Goal: Information Seeking & Learning: Learn about a topic

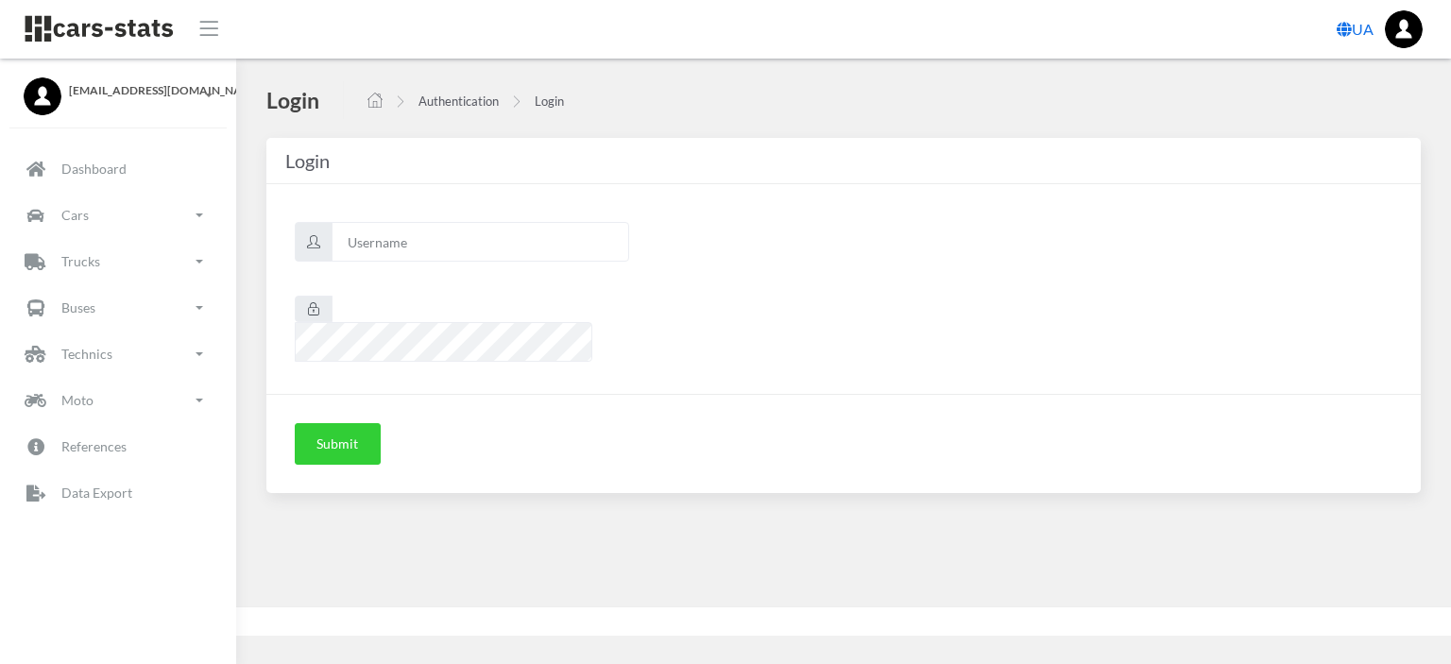
scroll to position [14, 14]
type input "nissan"
click at [350, 423] on button "Submit" at bounding box center [338, 444] width 86 height 42
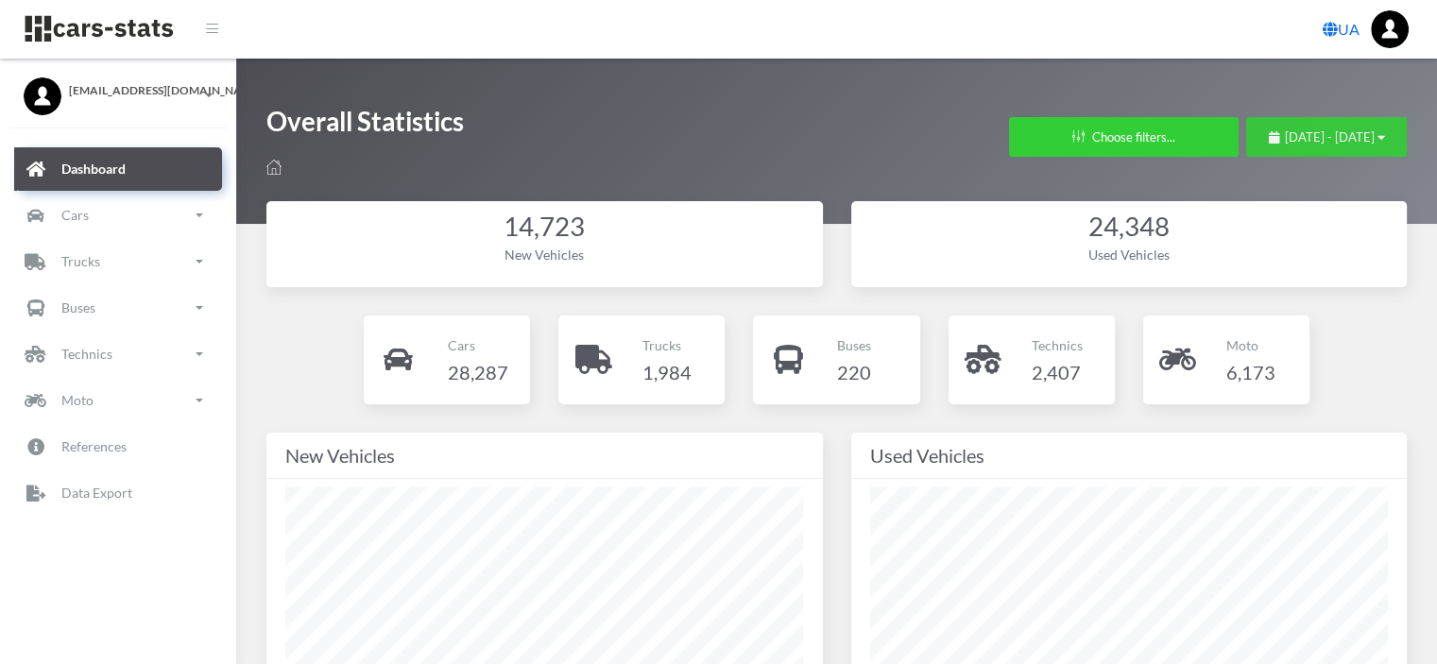
click at [1305, 133] on span "July 26, 2025 - August 25, 2025" at bounding box center [1330, 136] width 90 height 15
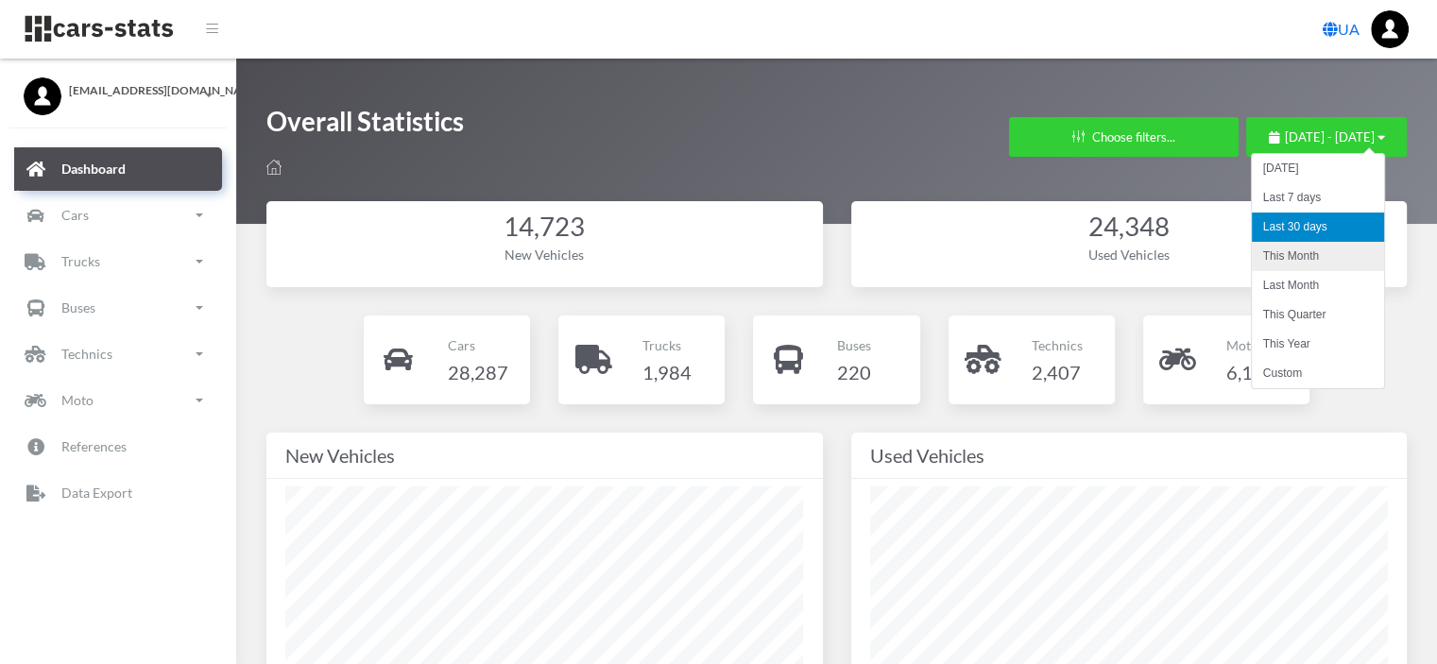
click at [1275, 256] on li "This Month" at bounding box center [1318, 256] width 132 height 29
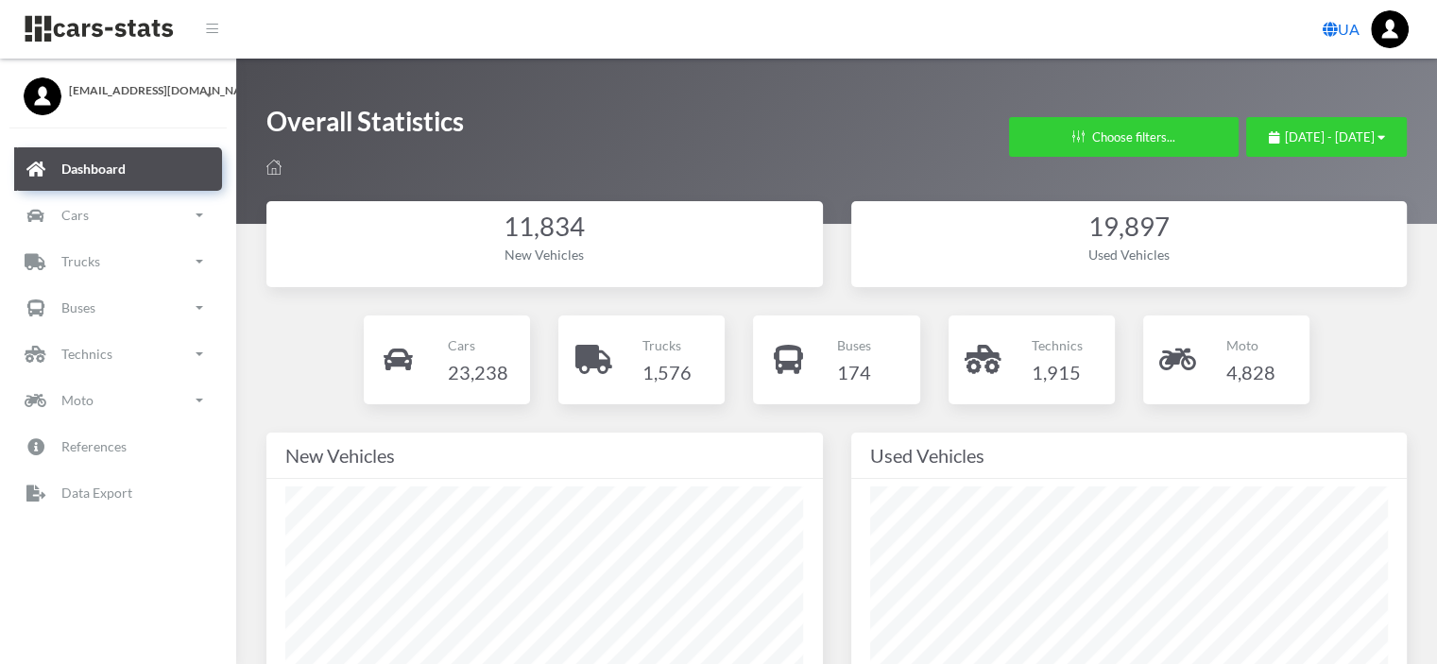
click at [1409, 333] on div "Cars 23,238 Trucks 174" at bounding box center [836, 374] width 1169 height 117
click at [111, 220] on link "Cars" at bounding box center [118, 215] width 208 height 43
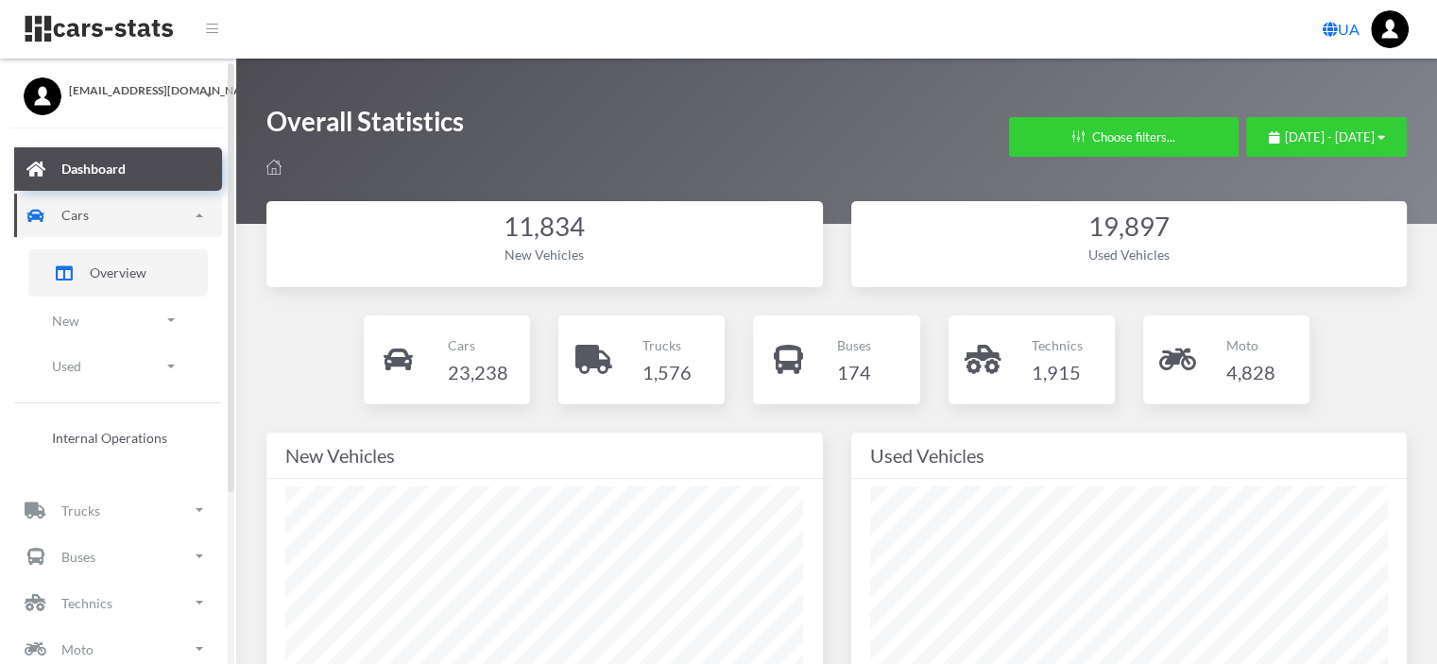
click at [100, 266] on span "Overview" at bounding box center [118, 273] width 57 height 20
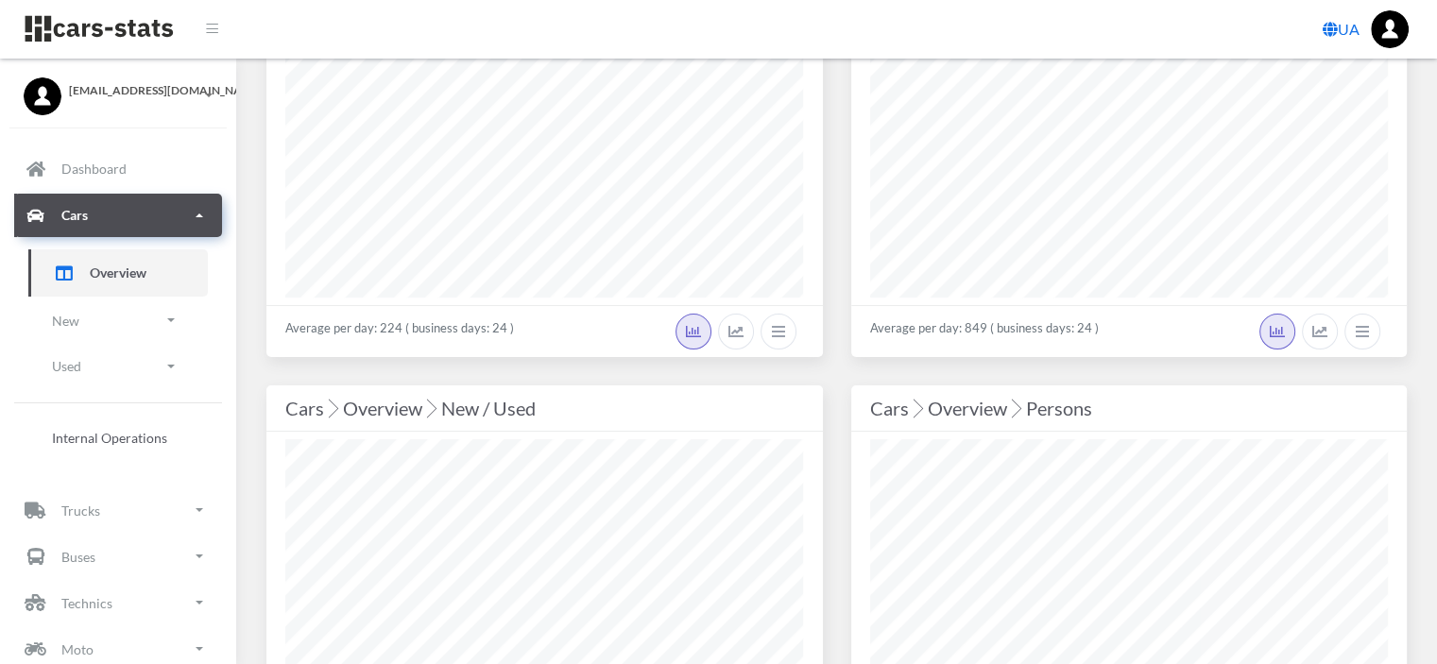
scroll to position [280, 0]
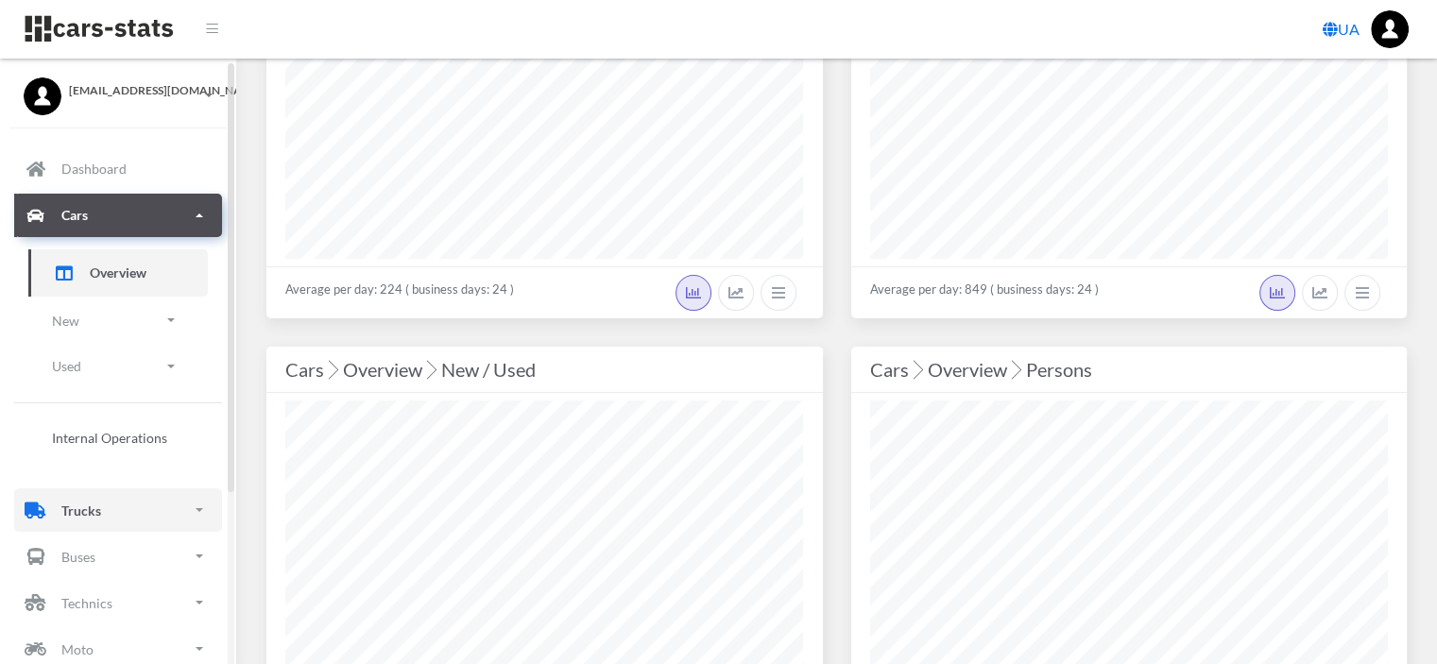
click at [106, 514] on link "Trucks" at bounding box center [118, 509] width 208 height 43
click at [85, 581] on link "Overview" at bounding box center [117, 567] width 179 height 47
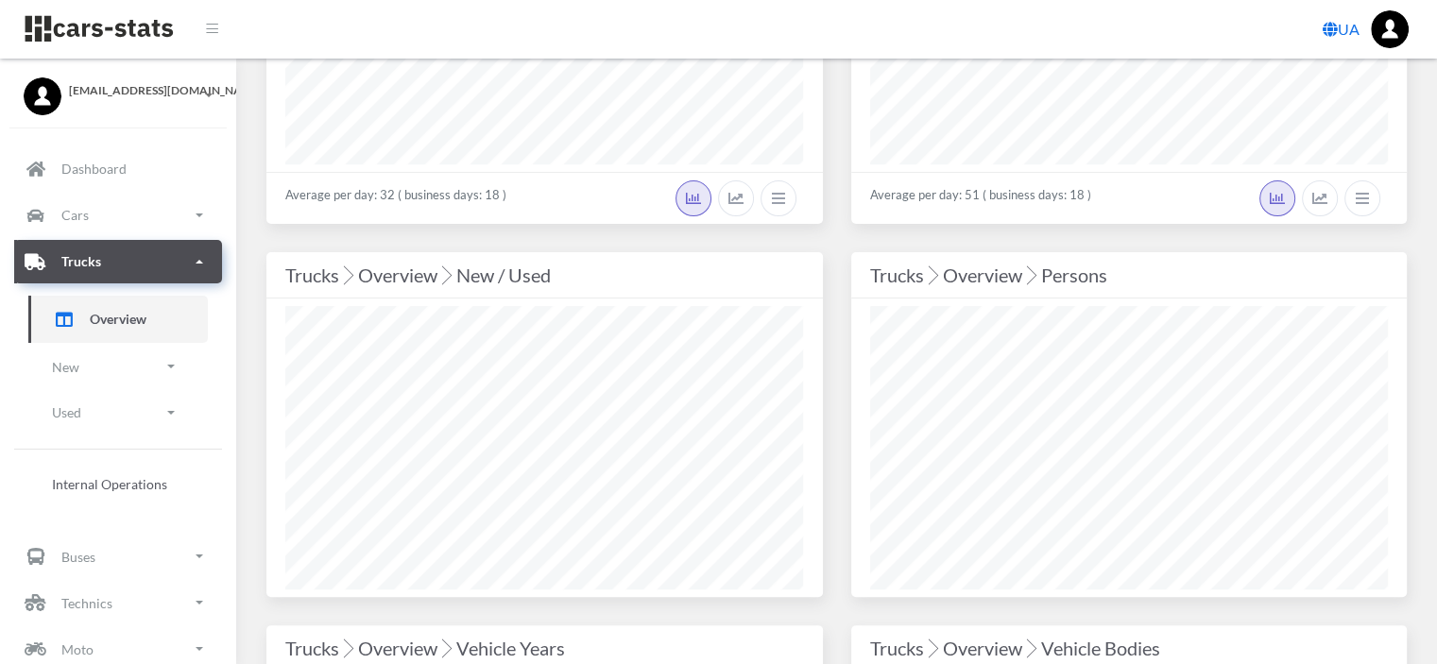
scroll to position [374, 0]
click at [125, 214] on link "Cars" at bounding box center [118, 215] width 208 height 43
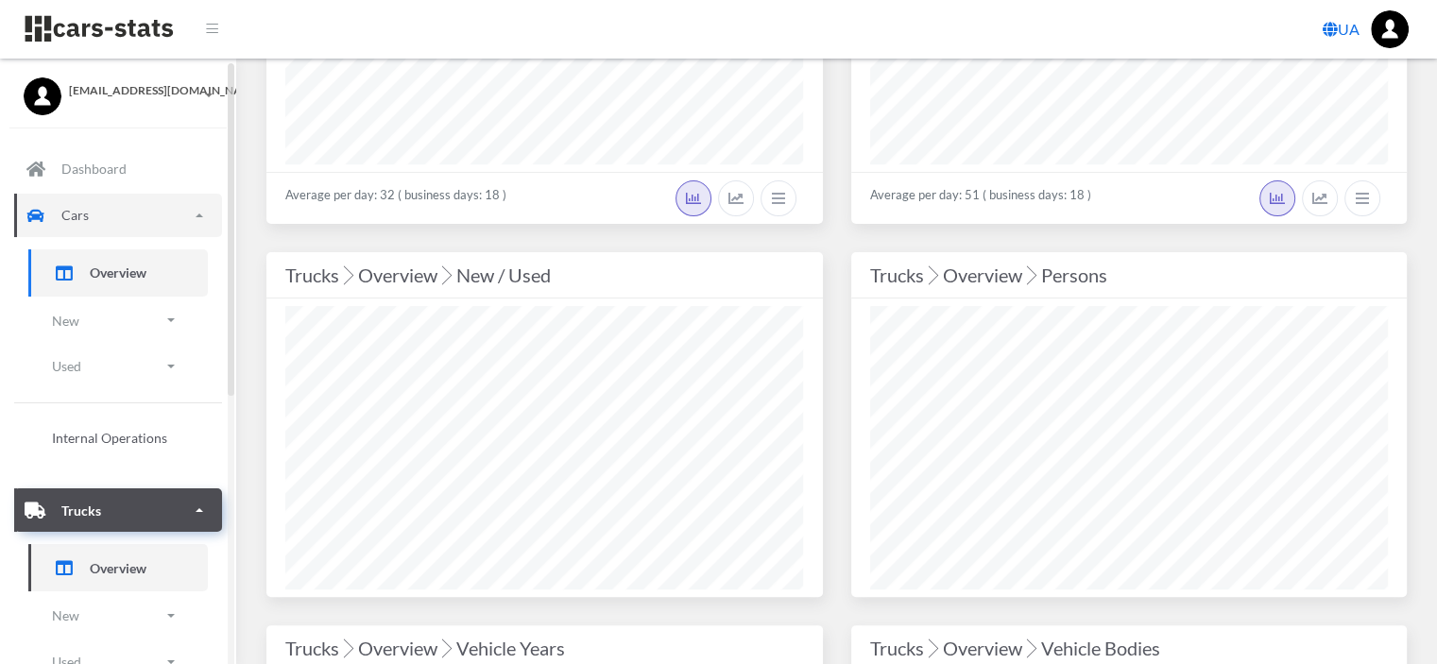
click at [111, 267] on span "Overview" at bounding box center [118, 273] width 57 height 20
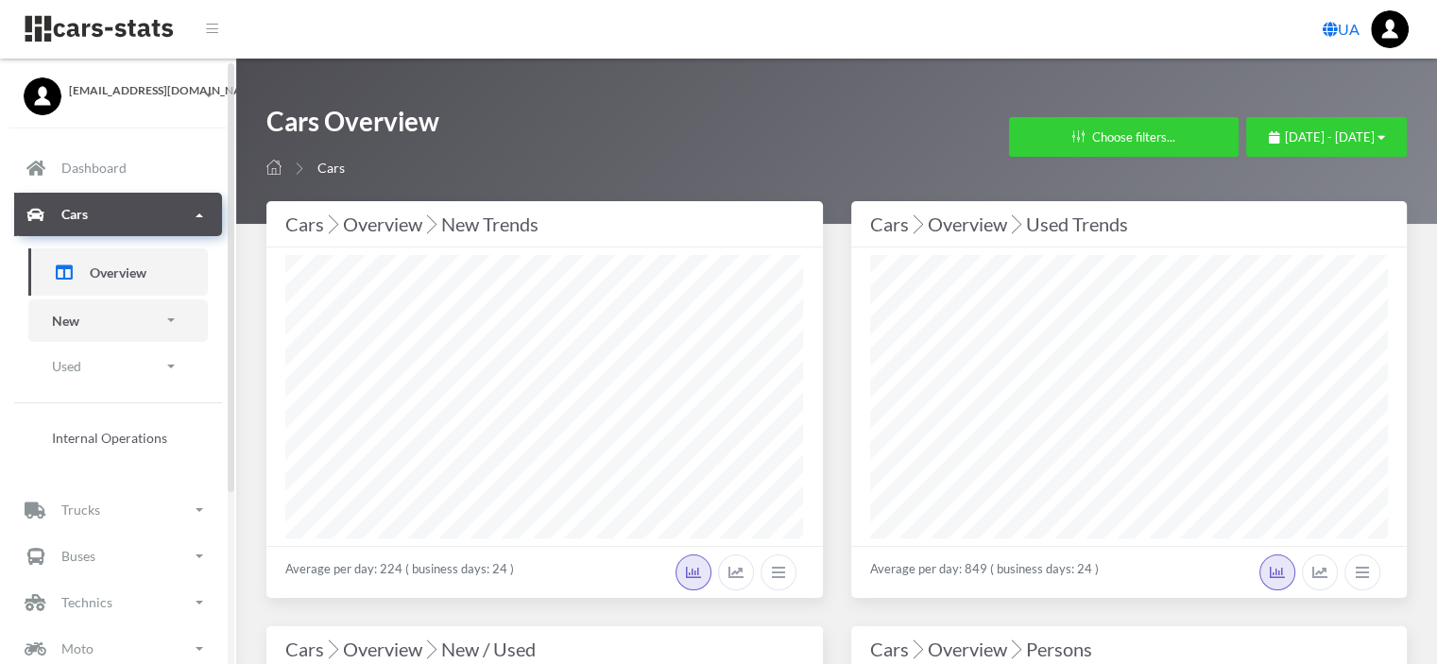
click at [85, 316] on link "New" at bounding box center [117, 320] width 179 height 43
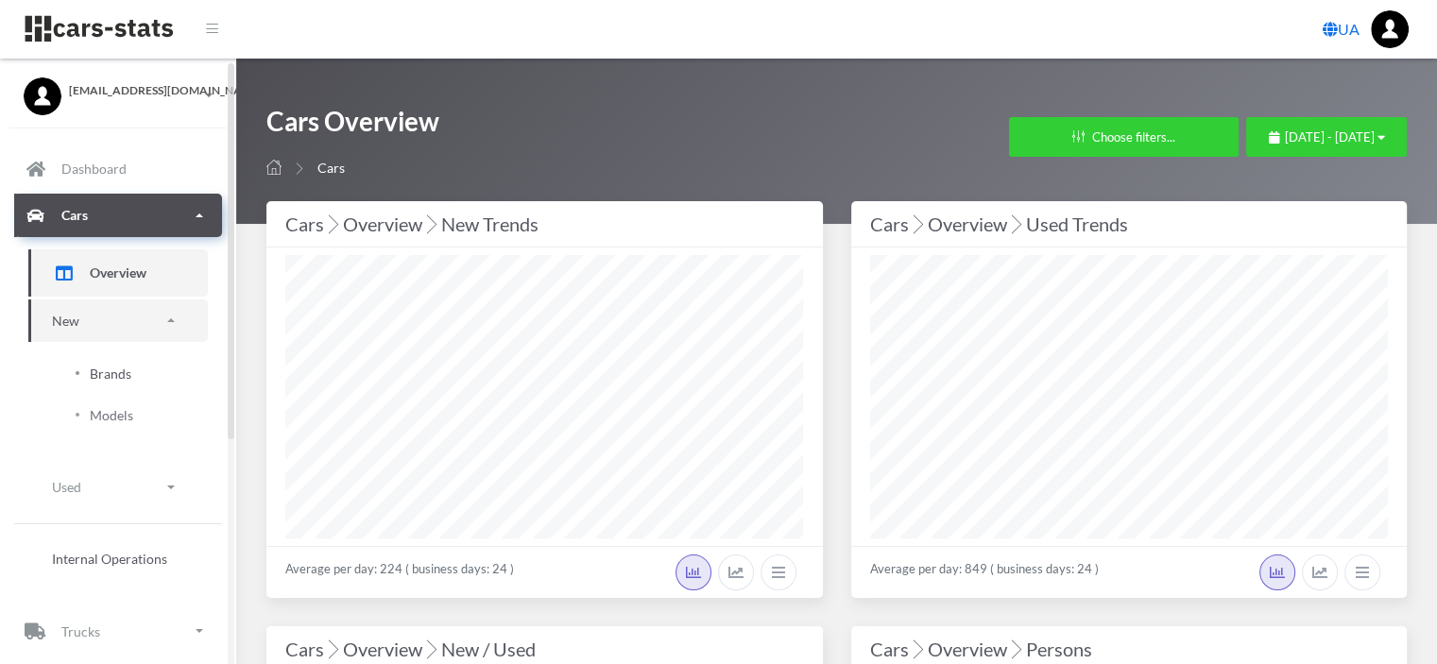
click at [113, 372] on span "Brands" at bounding box center [111, 374] width 42 height 20
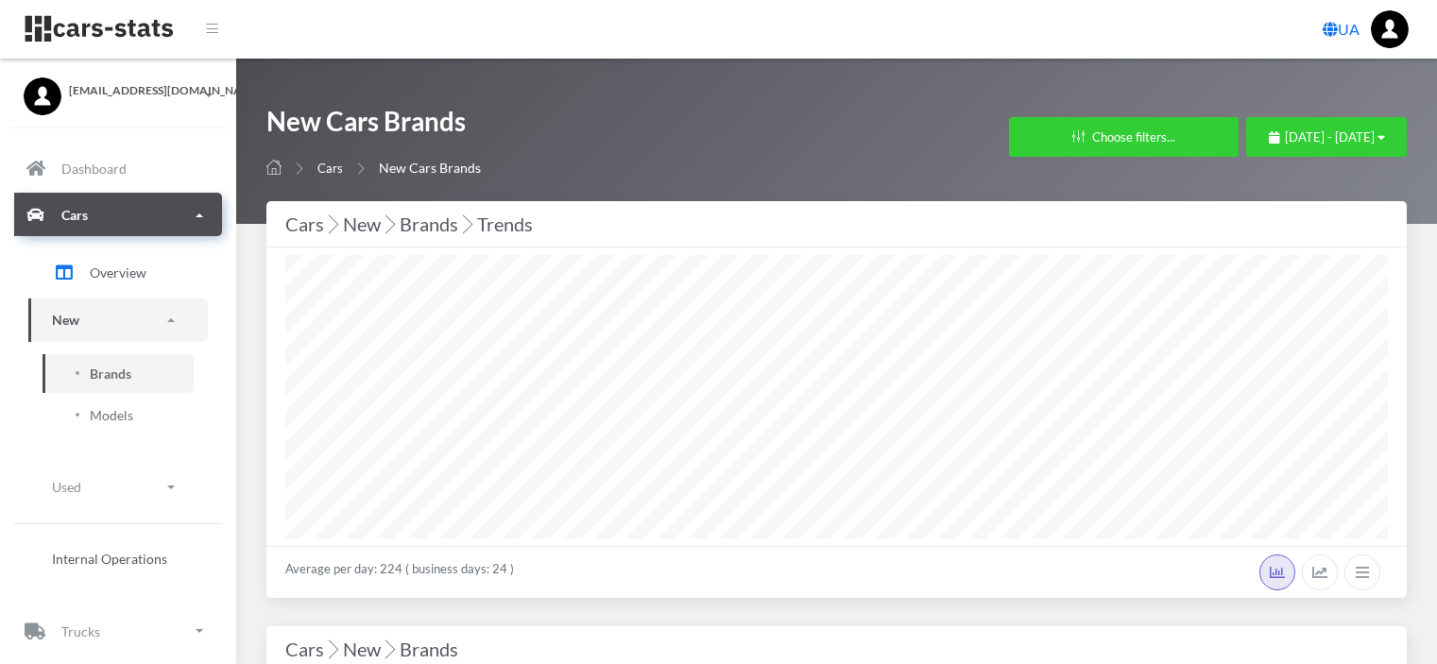
select select "25"
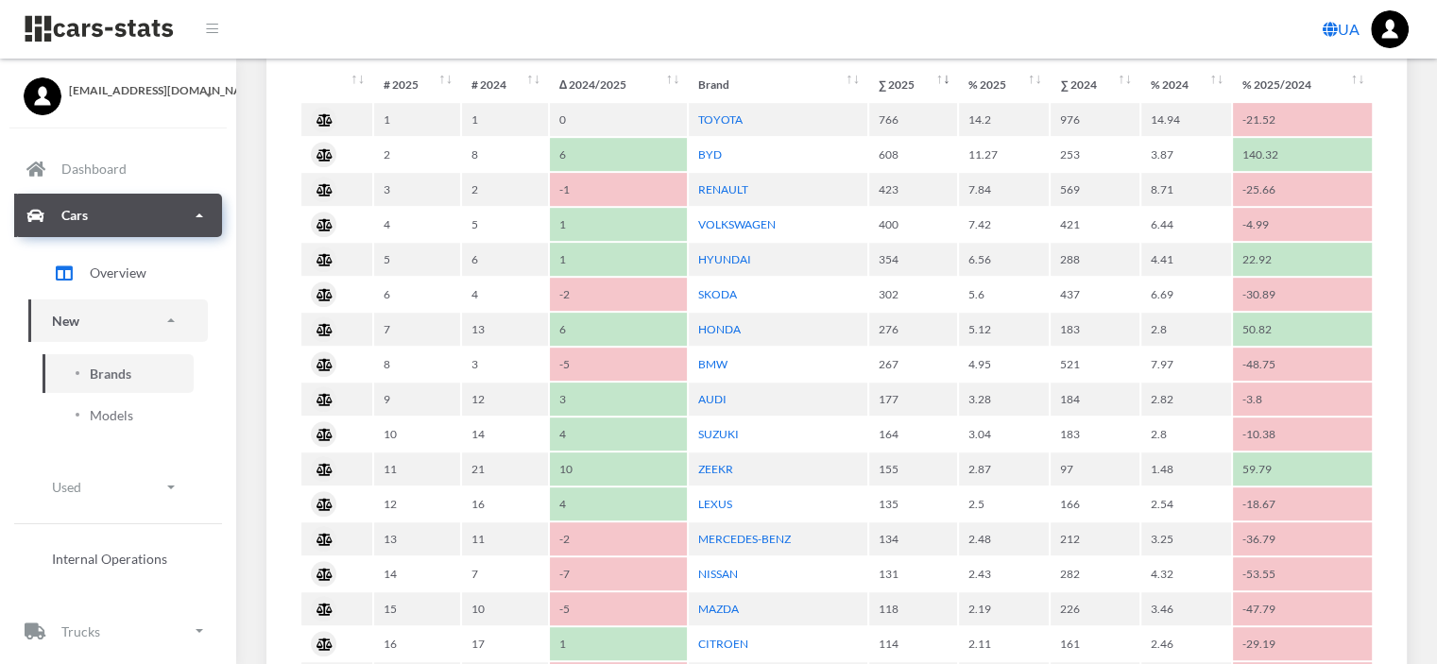
scroll to position [926, 0]
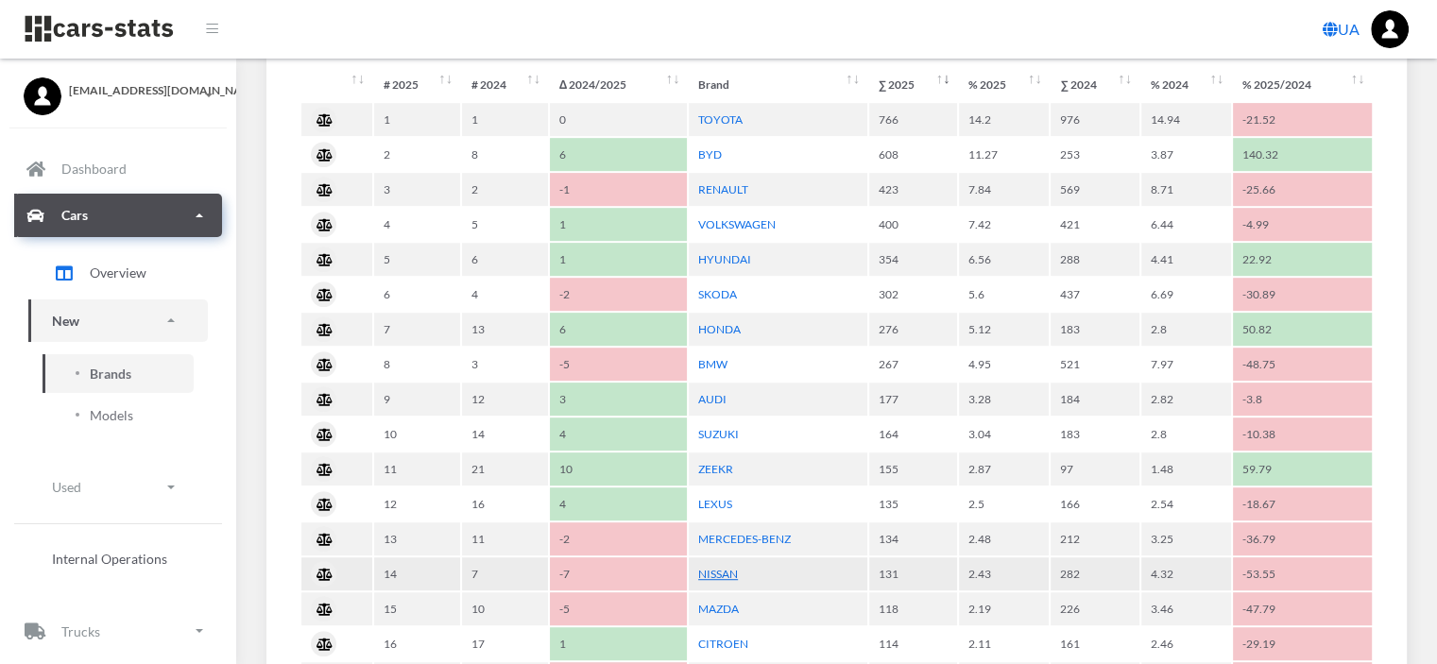
click at [710, 567] on link "NISSAN" at bounding box center [718, 574] width 40 height 14
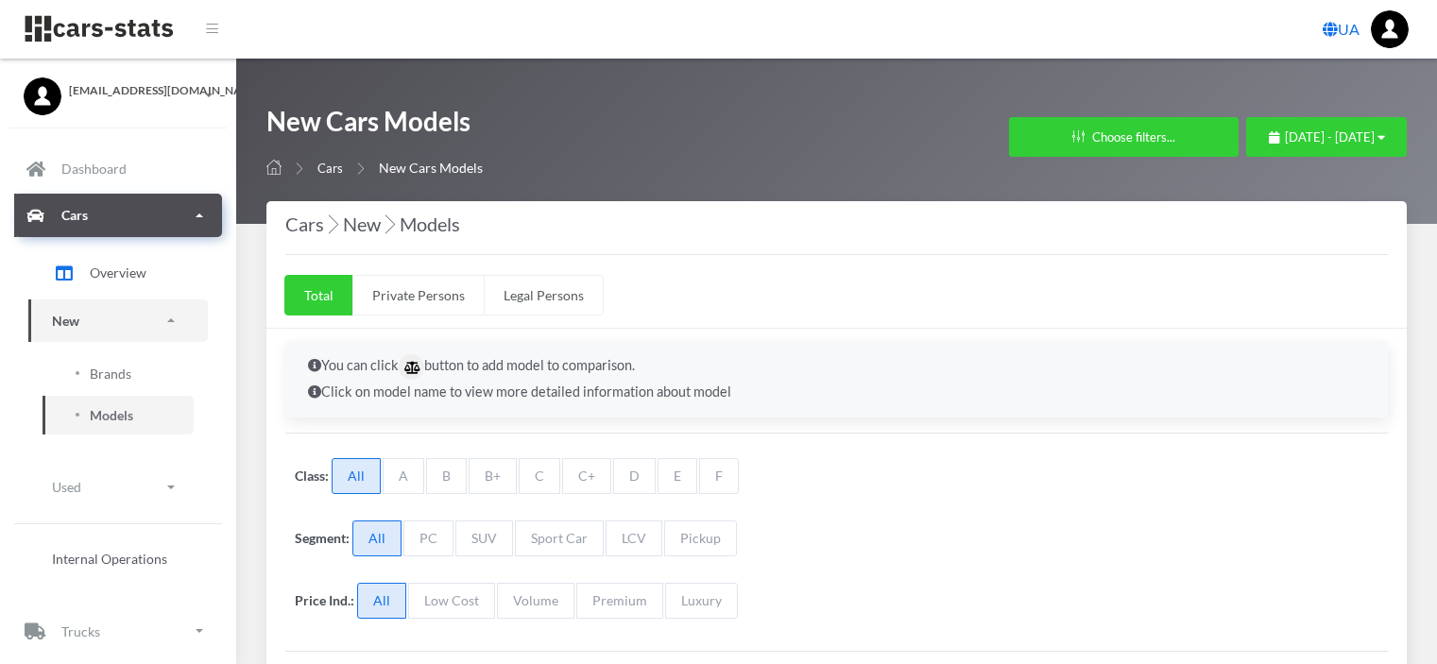
select select "25"
select select "NISSAN"
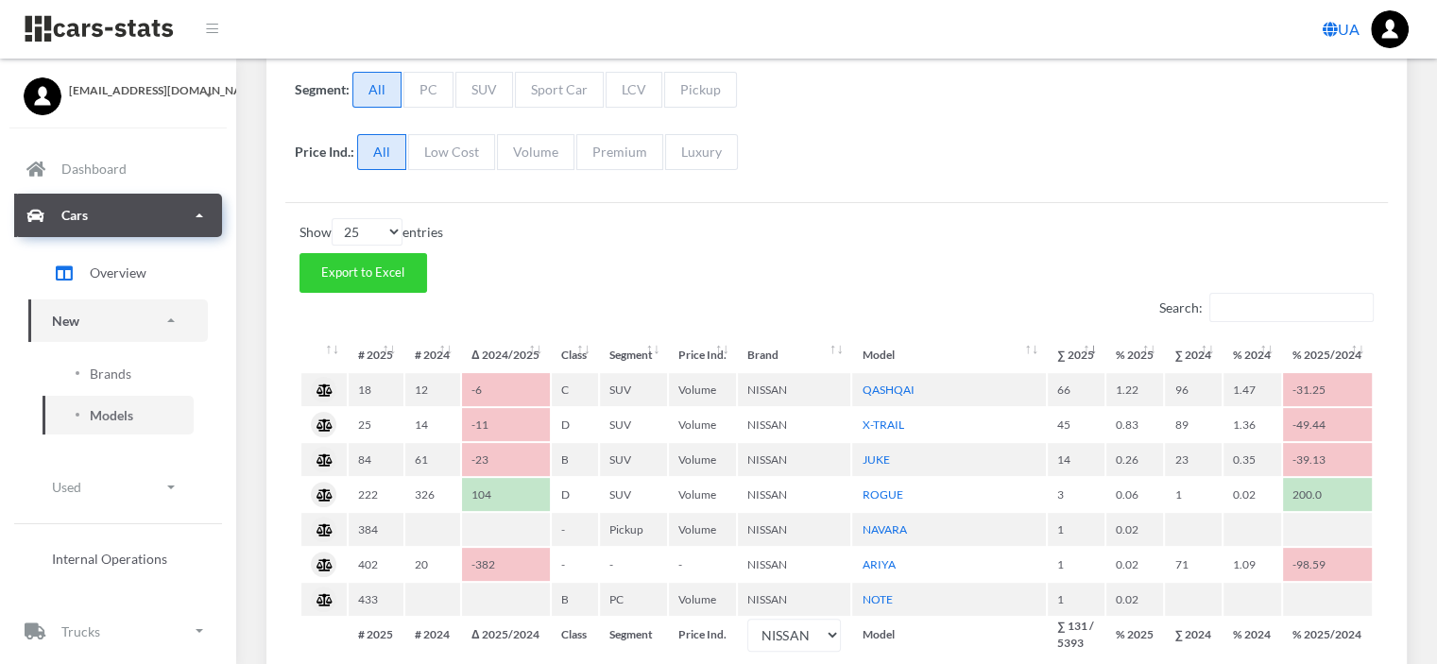
scroll to position [453, 0]
